Goal: Information Seeking & Learning: Learn about a topic

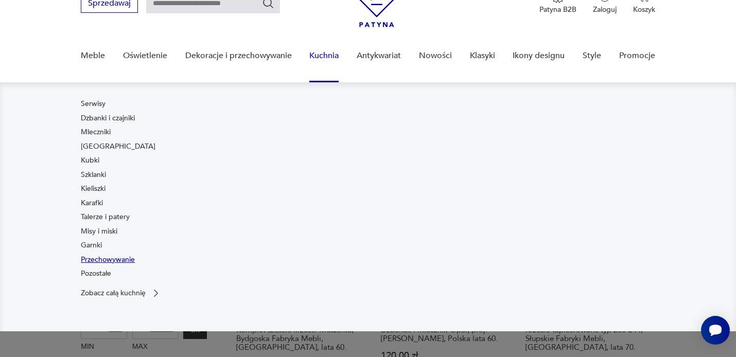
scroll to position [57, 0]
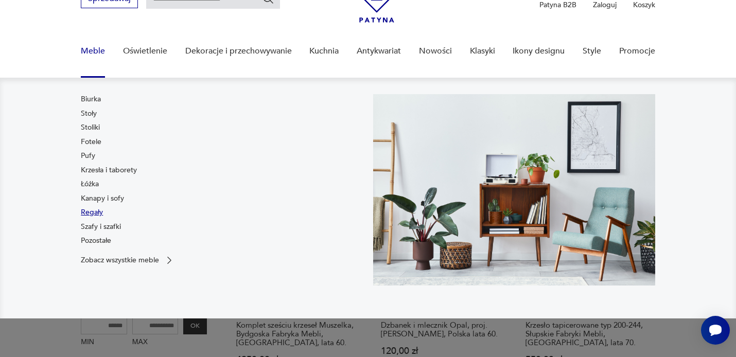
click at [95, 212] on link "Regały" at bounding box center [92, 212] width 22 height 10
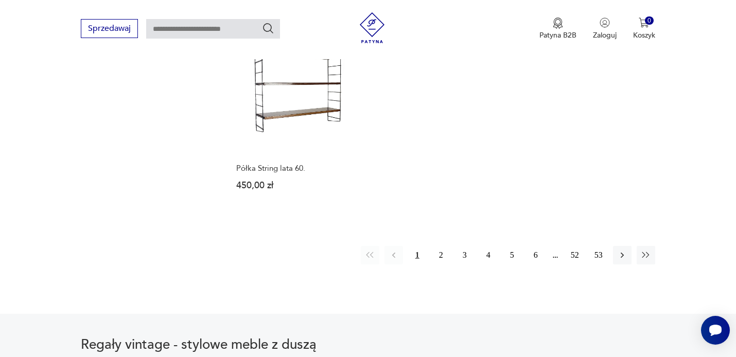
scroll to position [1608, 0]
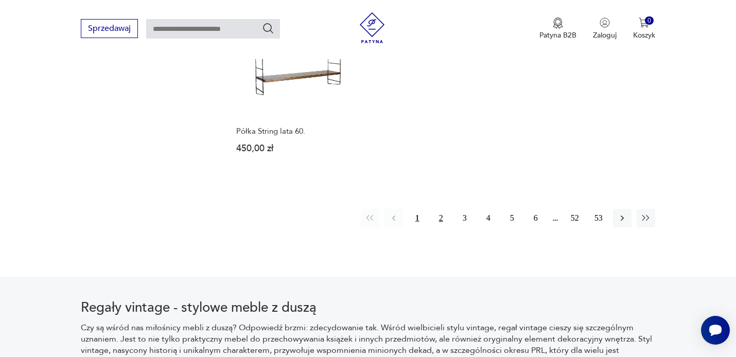
click at [440, 209] on button "2" at bounding box center [441, 218] width 19 height 19
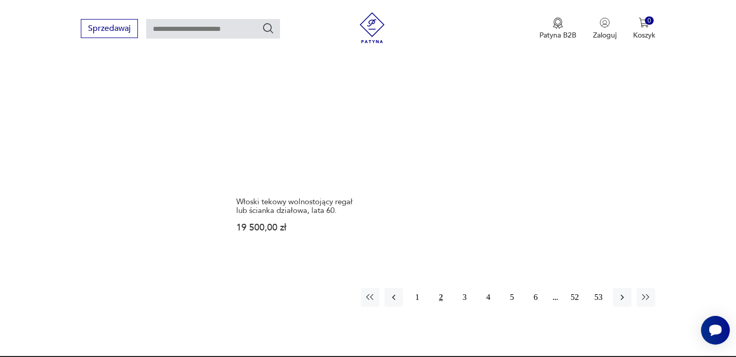
scroll to position [1633, 0]
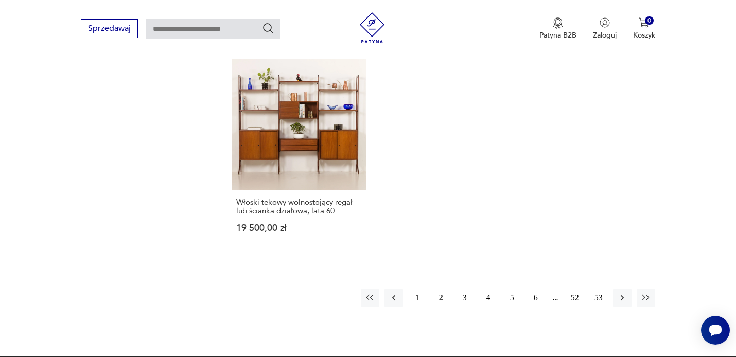
click at [488, 289] on button "4" at bounding box center [488, 298] width 19 height 19
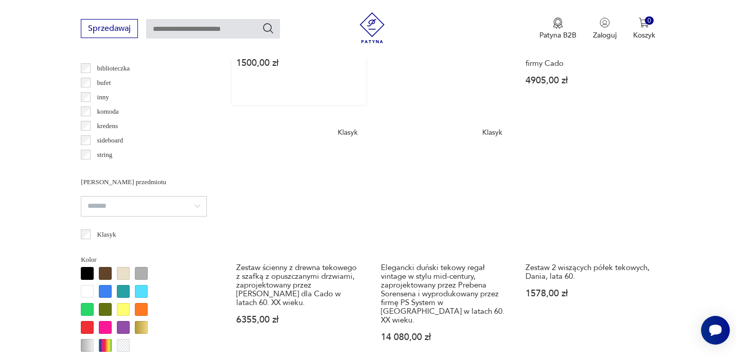
scroll to position [694, 0]
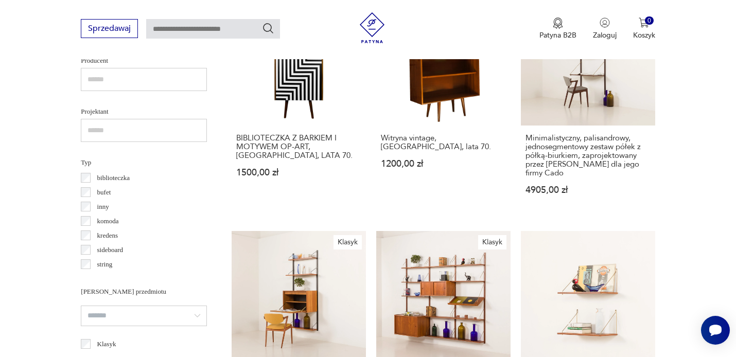
click at [93, 81] on input "text" at bounding box center [144, 79] width 126 height 23
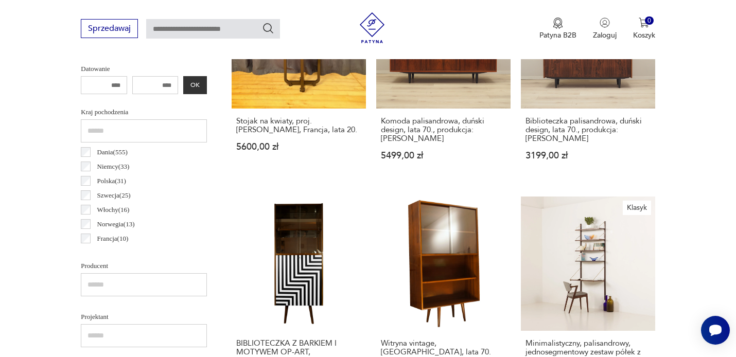
scroll to position [486, 0]
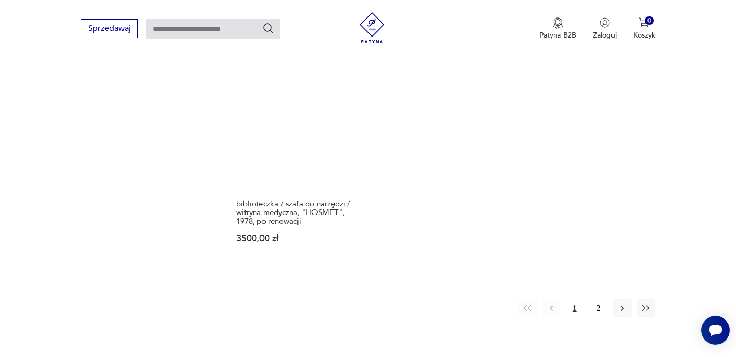
scroll to position [1499, 0]
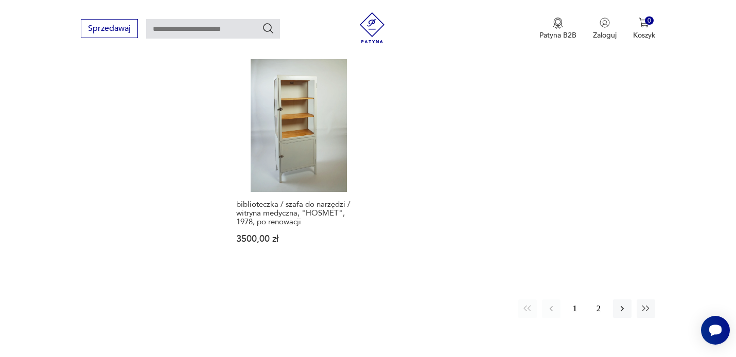
click at [597, 307] on button "2" at bounding box center [598, 309] width 19 height 19
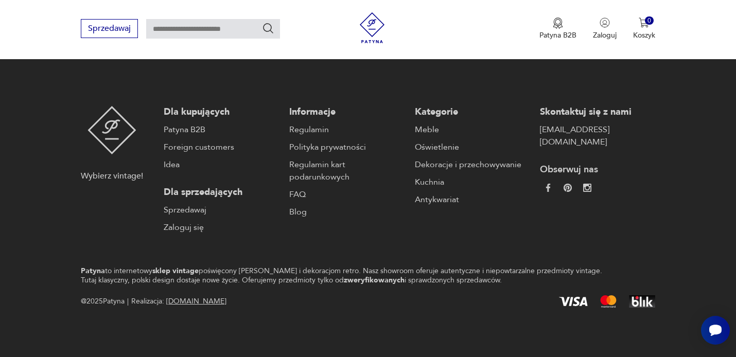
scroll to position [486, 0]
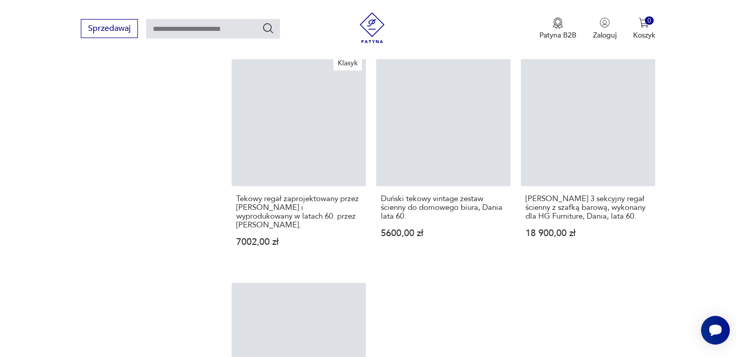
scroll to position [1633, 0]
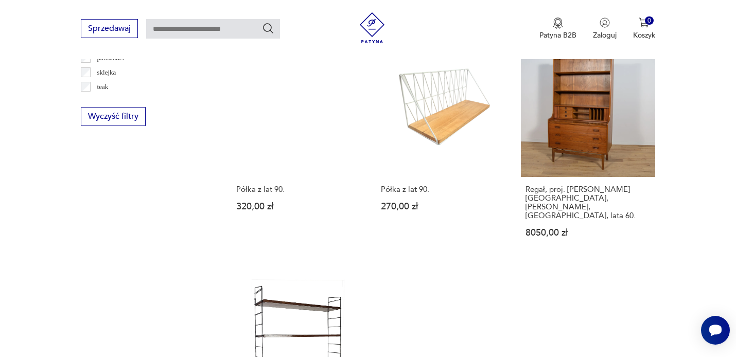
scroll to position [652, 0]
